Goal: Task Accomplishment & Management: Complete application form

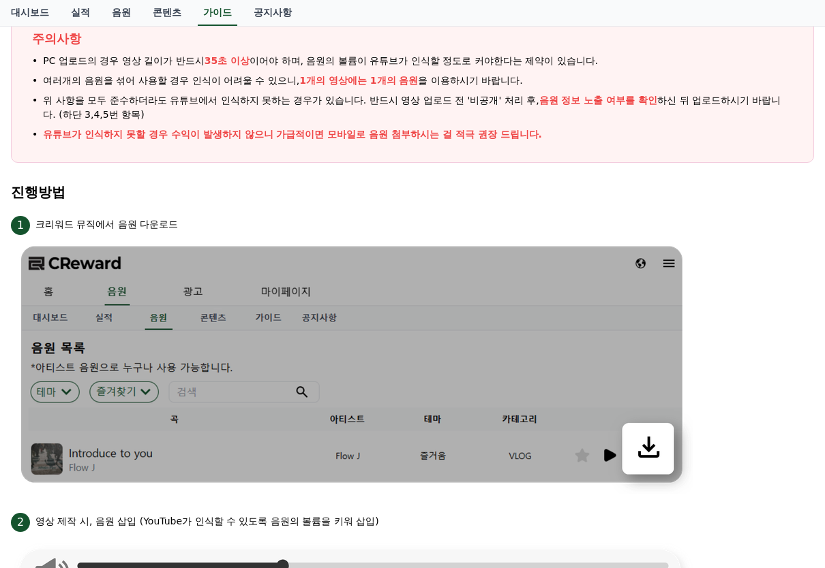
scroll to position [209, 0]
click at [117, 12] on link "음원" at bounding box center [121, 13] width 41 height 26
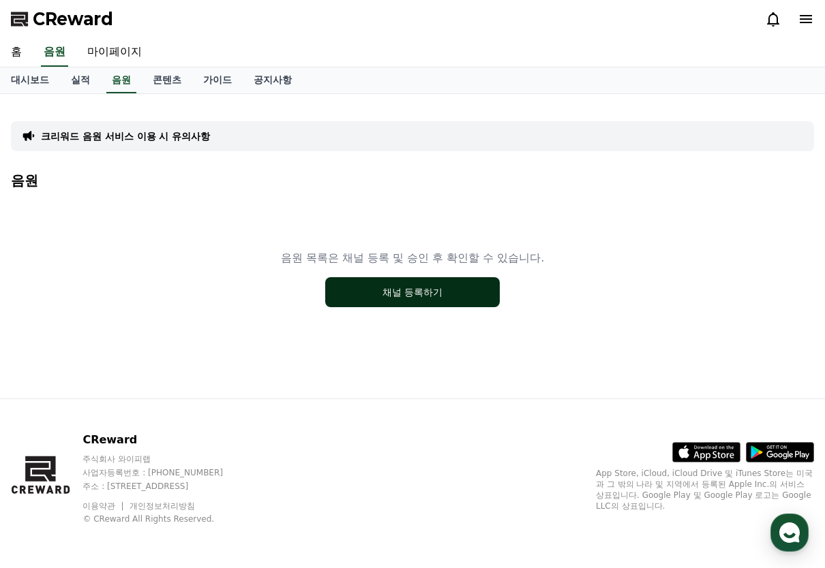
click at [426, 292] on button "채널 등록하기" at bounding box center [412, 292] width 174 height 30
